Goal: Use online tool/utility: Utilize a website feature to perform a specific function

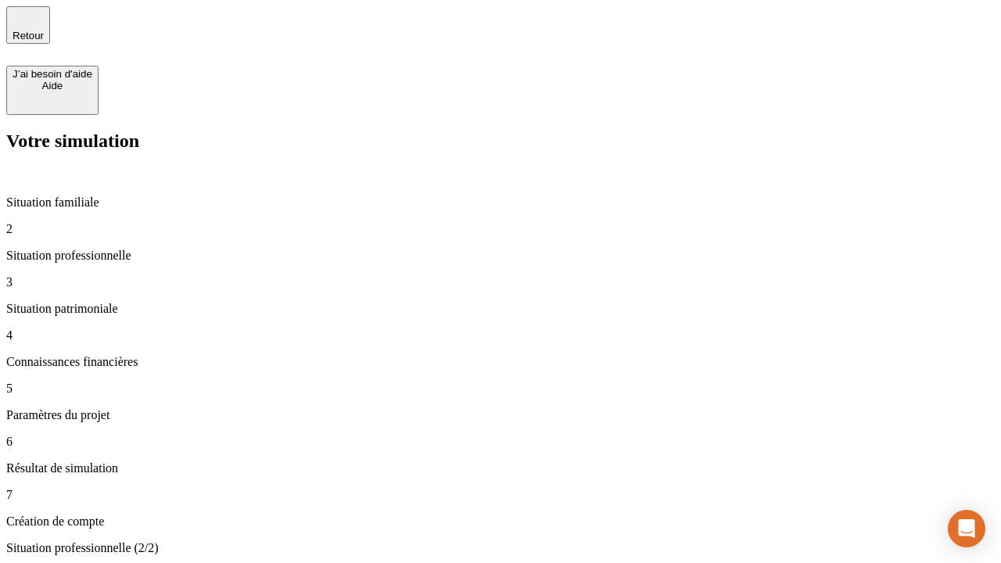
type input "30 000"
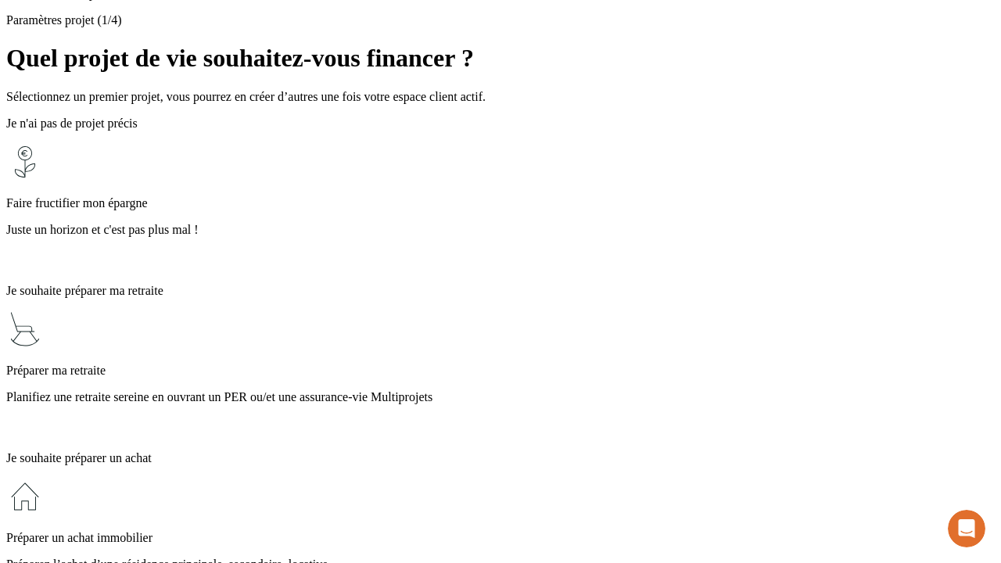
scroll to position [14, 0]
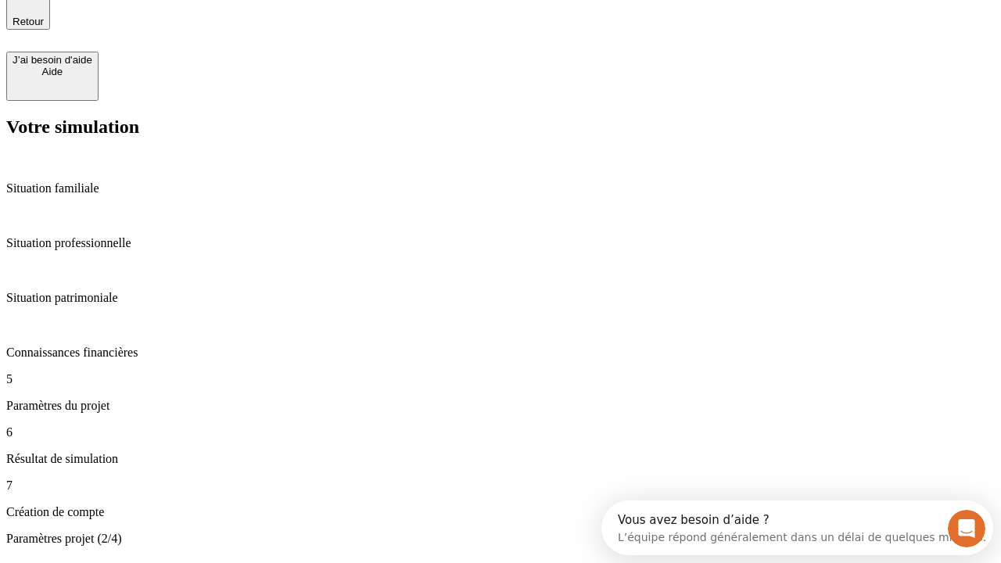
type input "25"
type input "1 000"
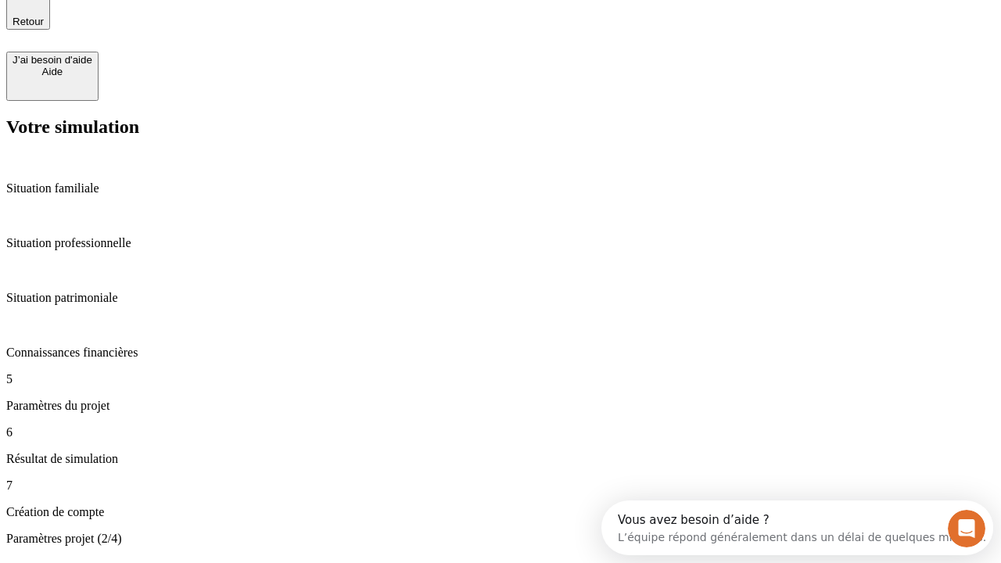
type input "640"
